Goal: Check status: Check status

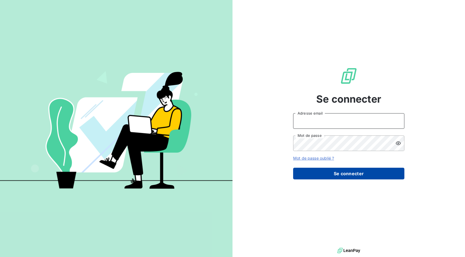
type input "[EMAIL_ADDRESS][DOMAIN_NAME]"
click at [344, 172] on button "Se connecter" at bounding box center [348, 174] width 111 height 12
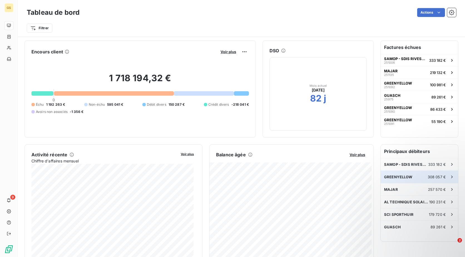
scroll to position [1, 0]
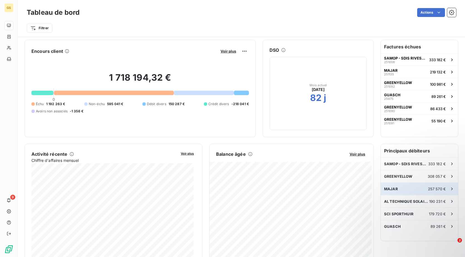
click at [412, 190] on div "MAJAR 257 570 €" at bounding box center [419, 189] width 77 height 12
